Goal: Transaction & Acquisition: Purchase product/service

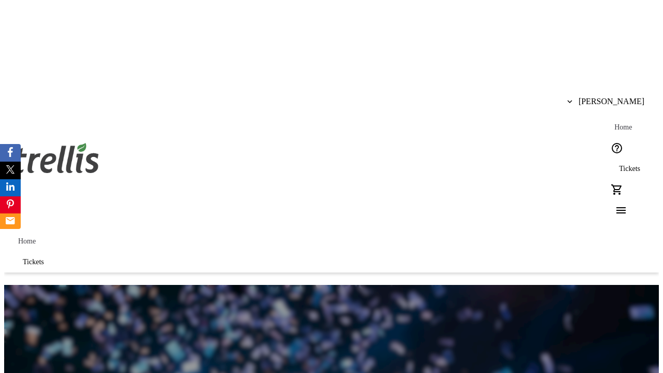
click at [619, 165] on span "Tickets" at bounding box center [629, 169] width 21 height 8
